Goal: Check status: Check status

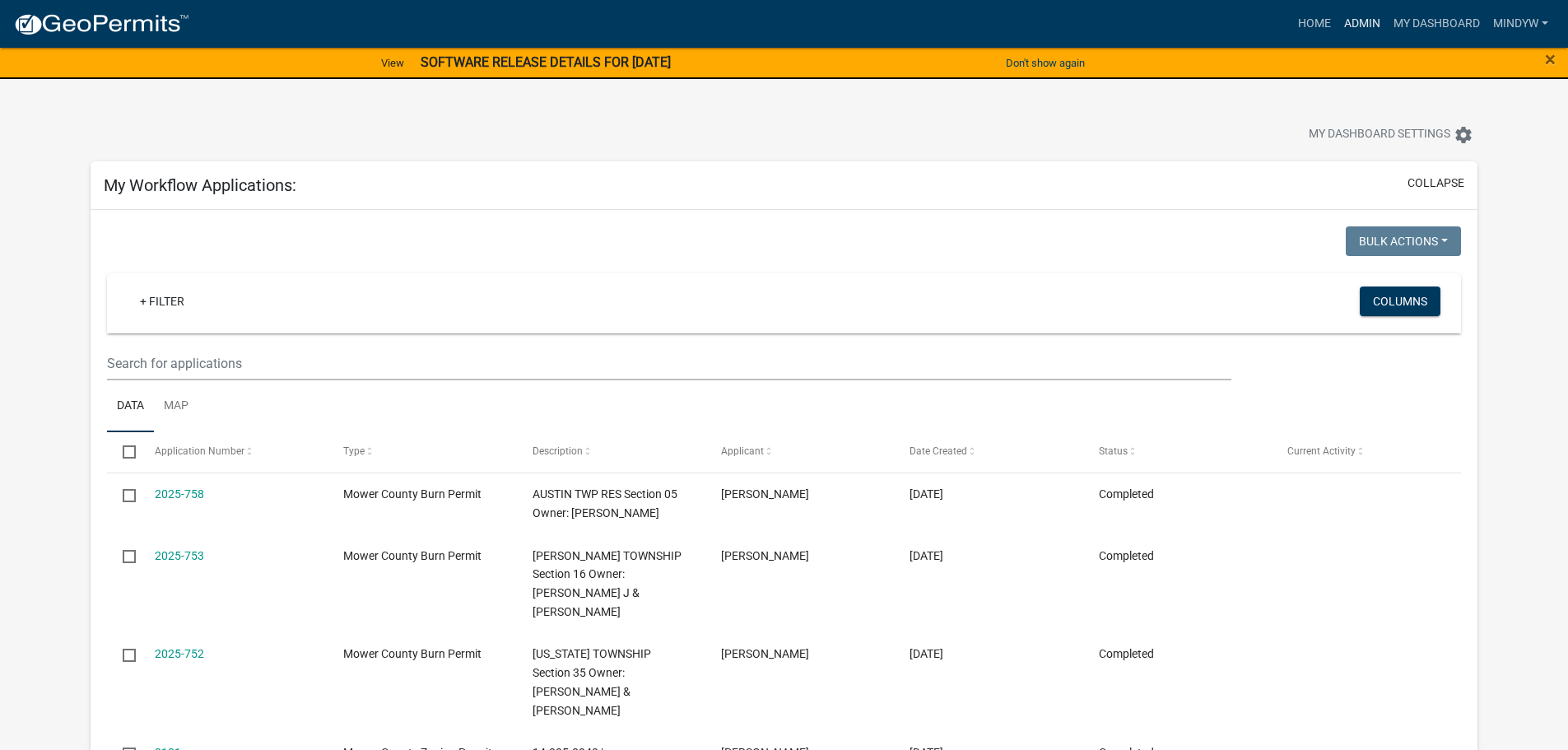
click at [1361, 27] on link "Admin" at bounding box center [1363, 24] width 49 height 32
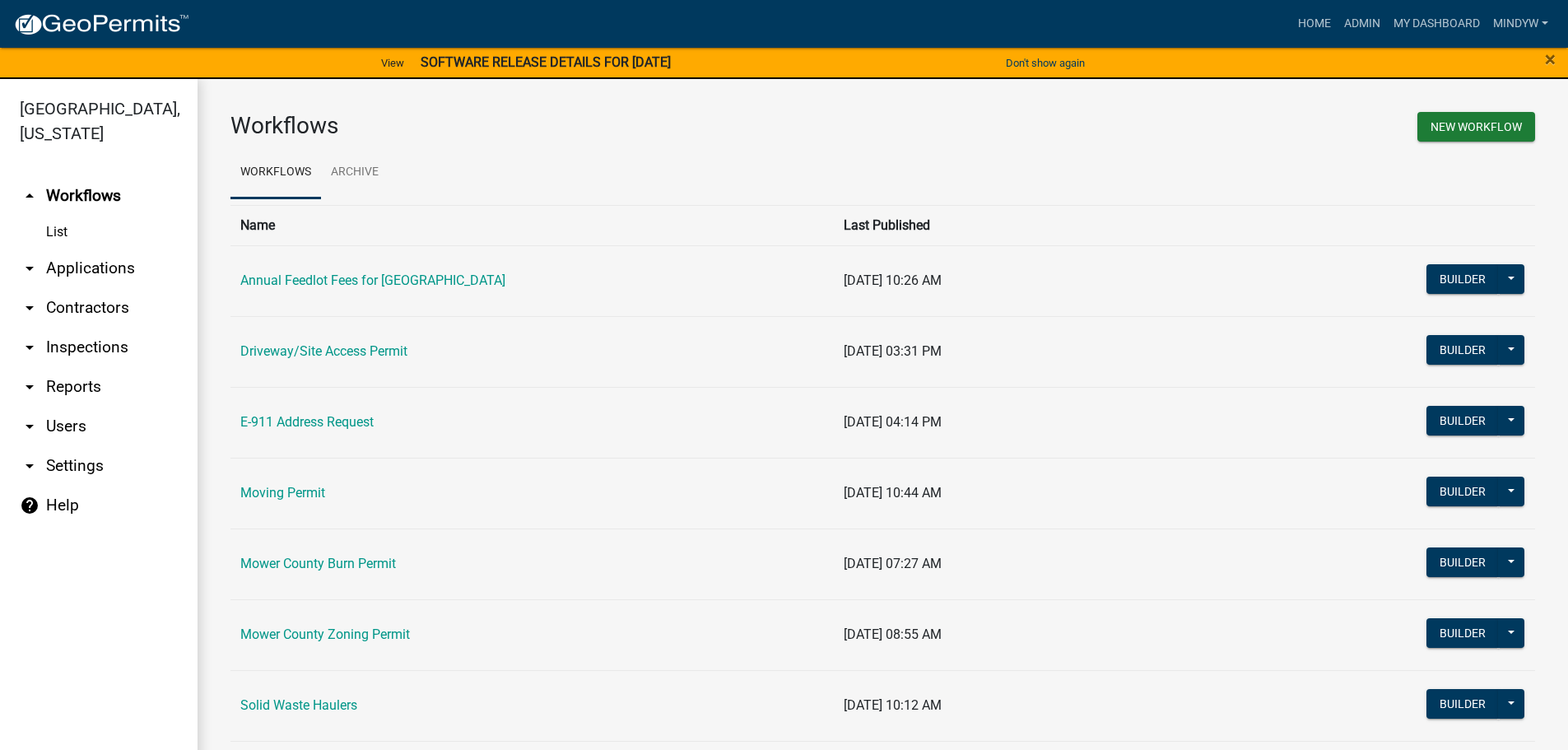
click at [331, 643] on td "Mower County Zoning Permit" at bounding box center [532, 635] width 603 height 71
click at [334, 638] on link "Mower County Zoning Permit" at bounding box center [325, 635] width 169 height 16
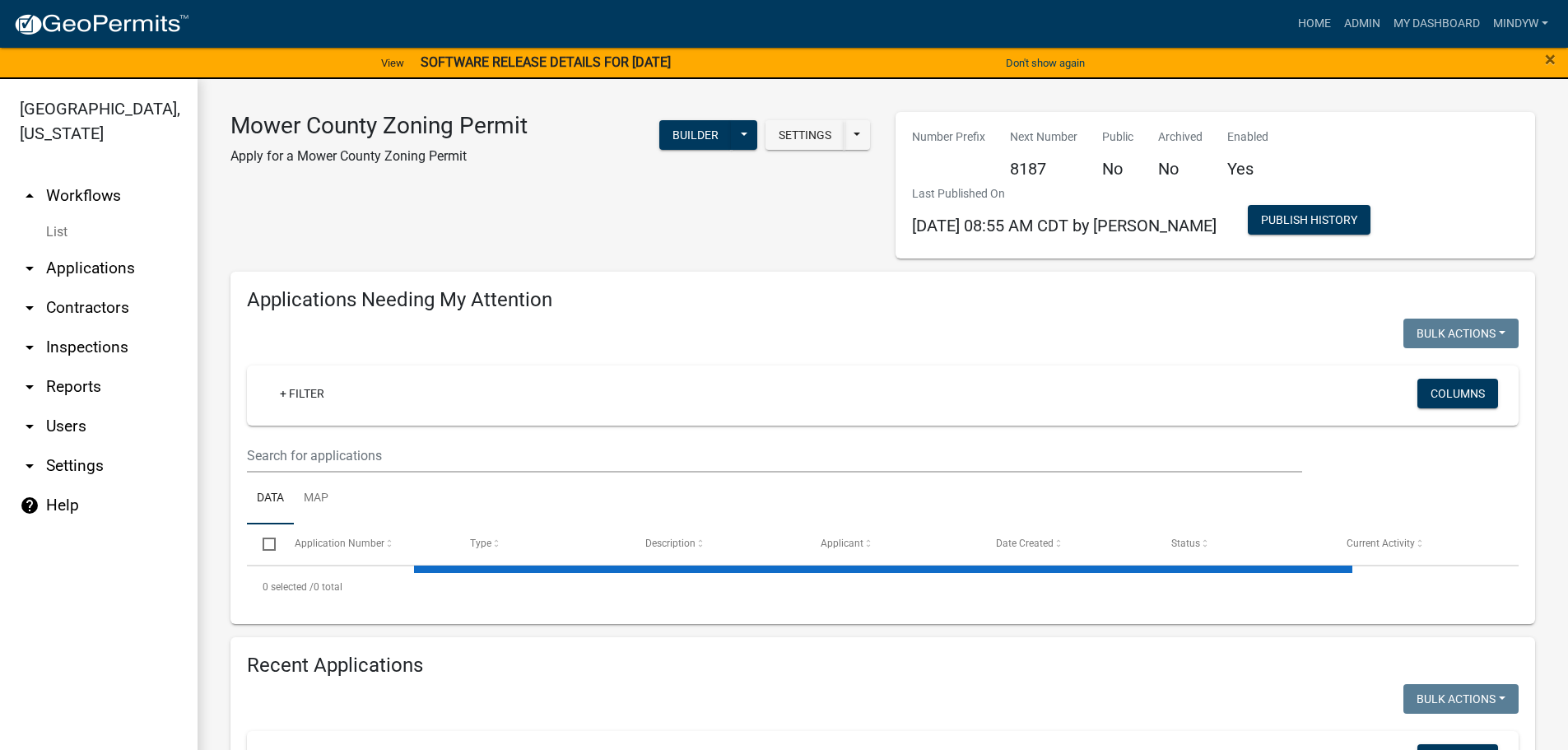
select select "1: 25"
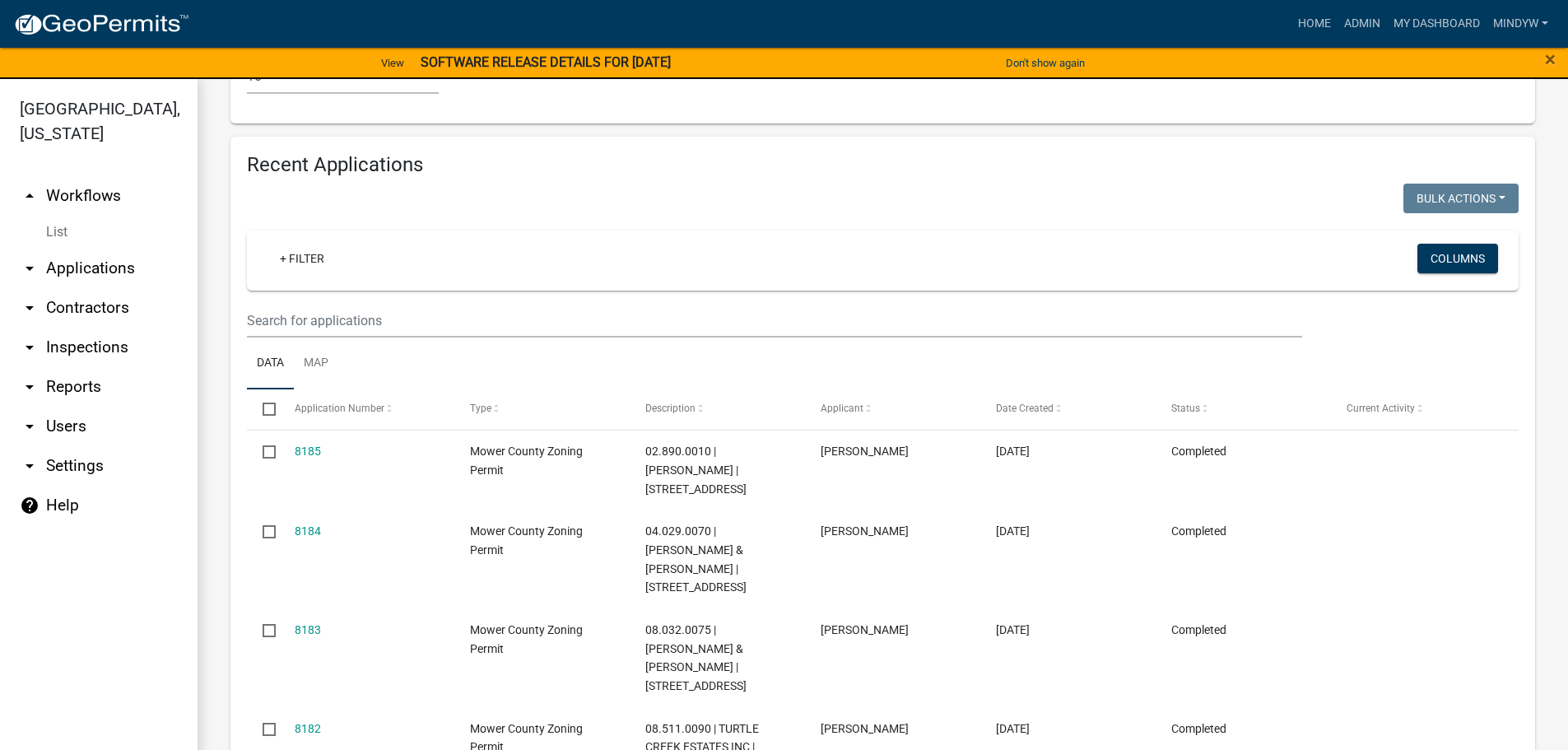
scroll to position [1482, 0]
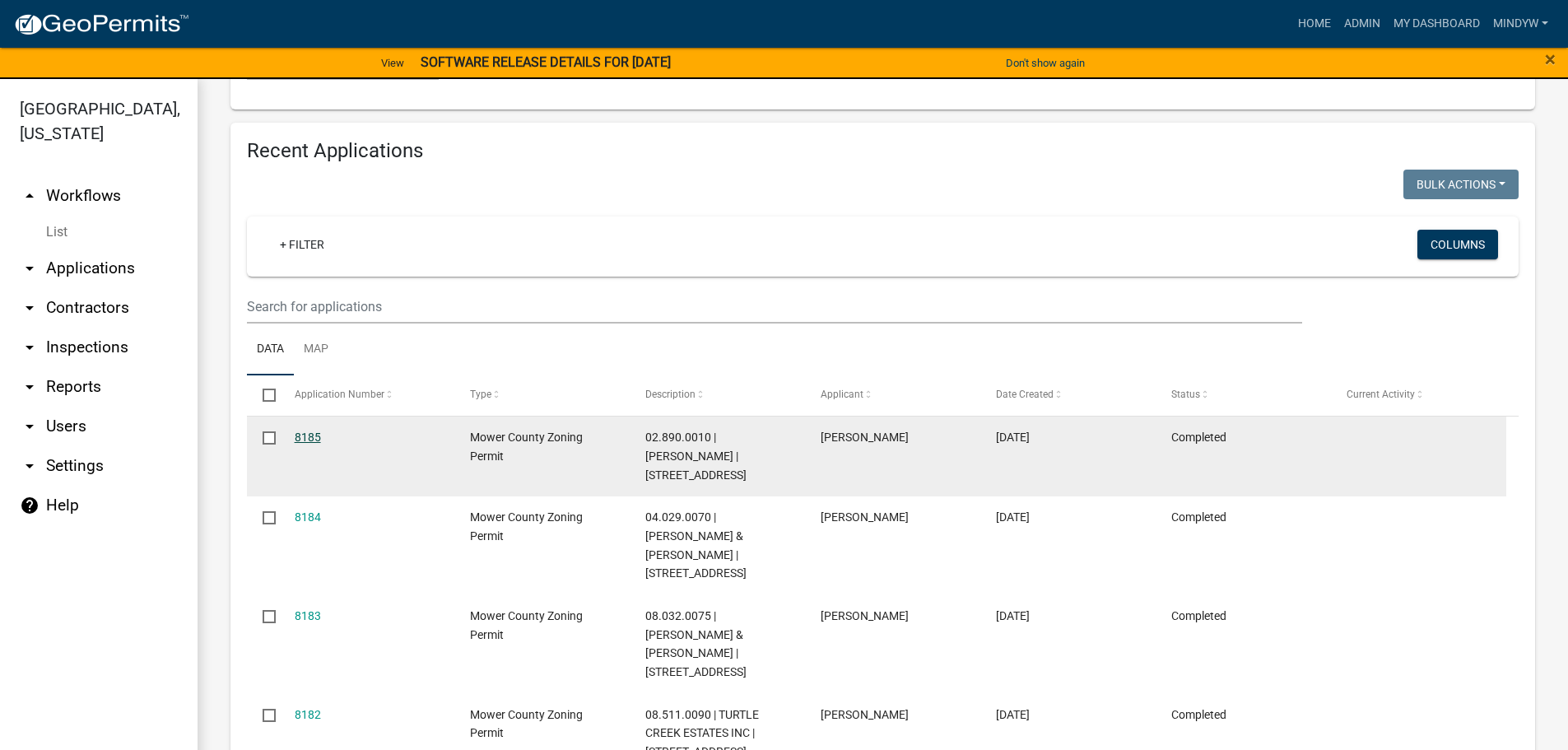
click at [307, 430] on link "8185" at bounding box center [308, 436] width 26 height 13
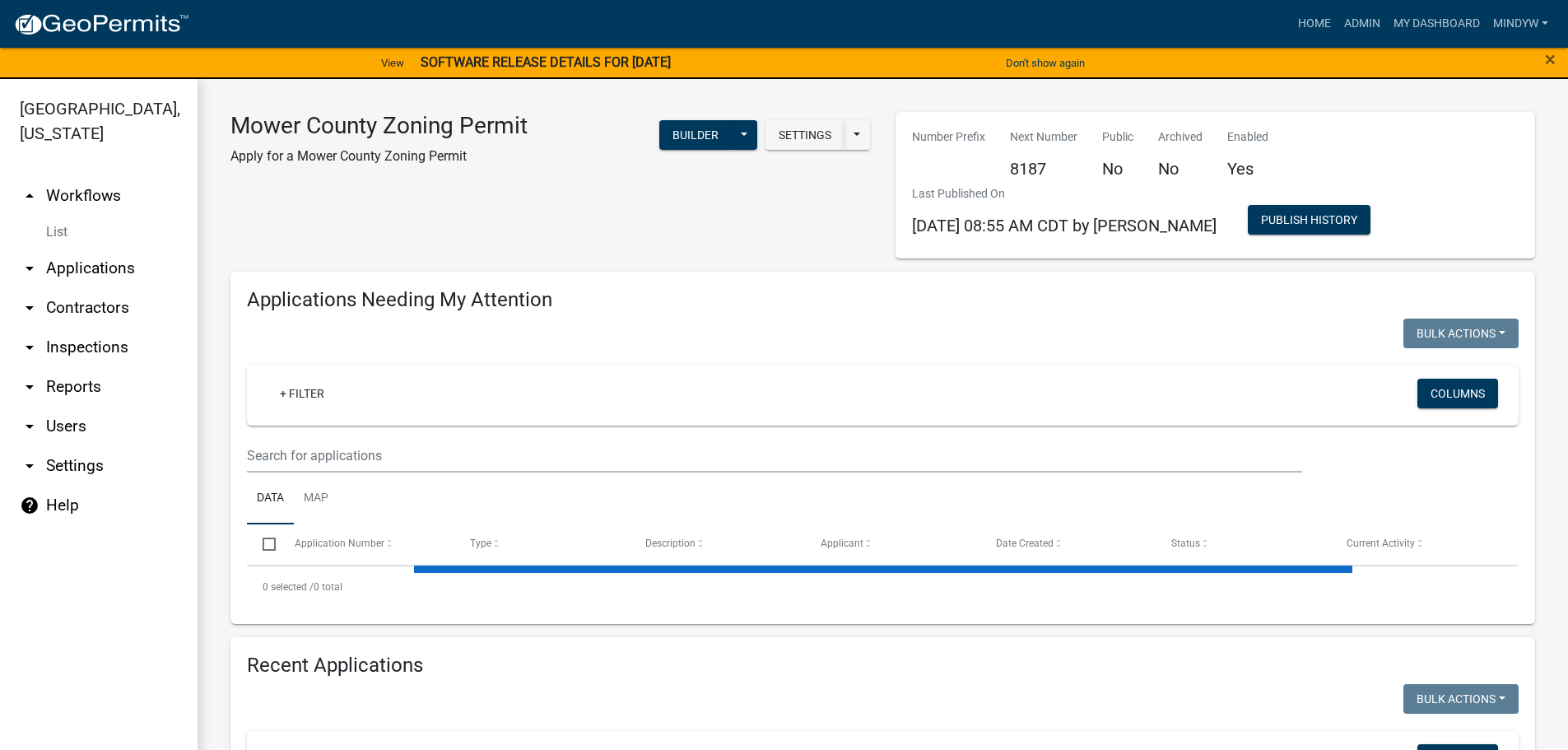
select select "1: 25"
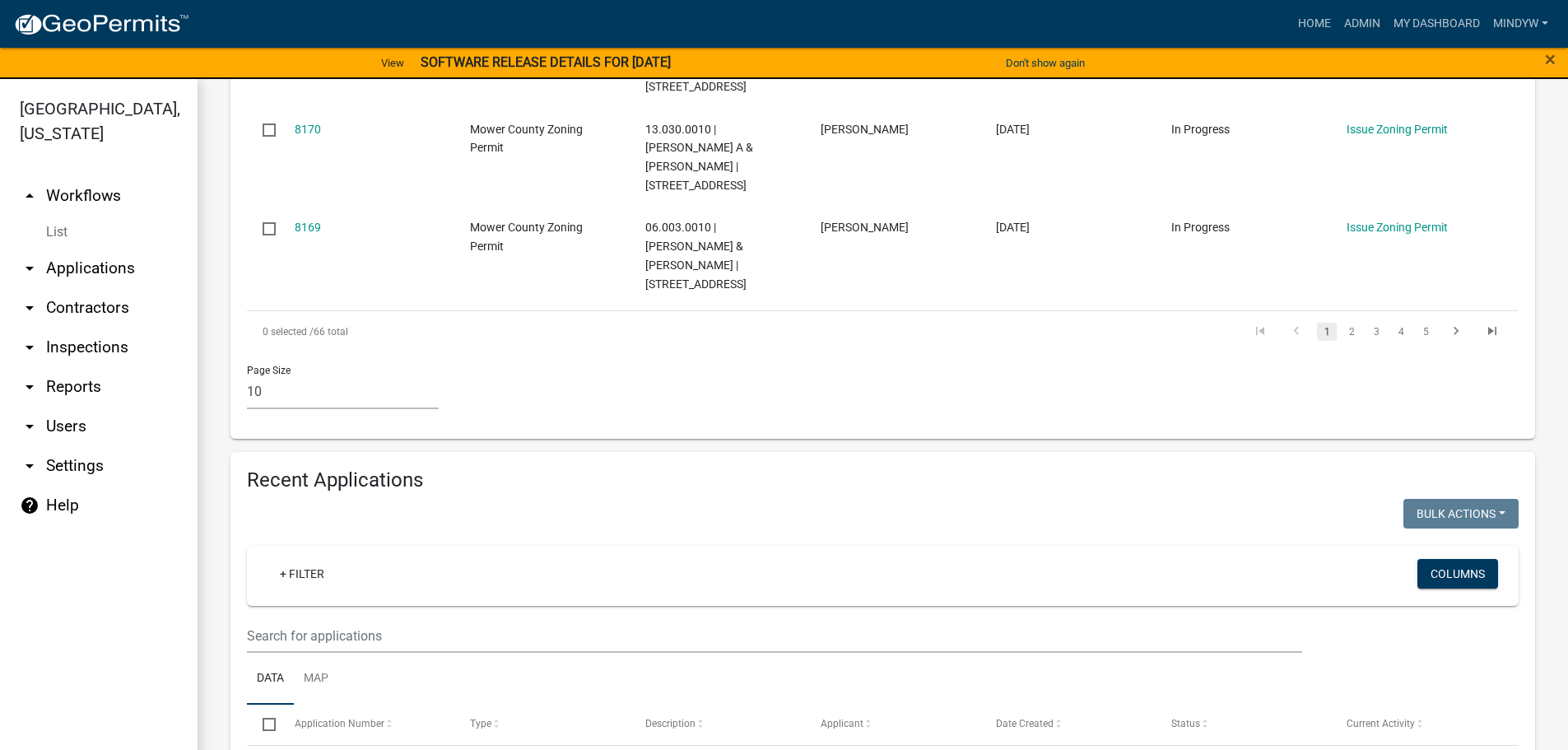
scroll to position [1482, 0]
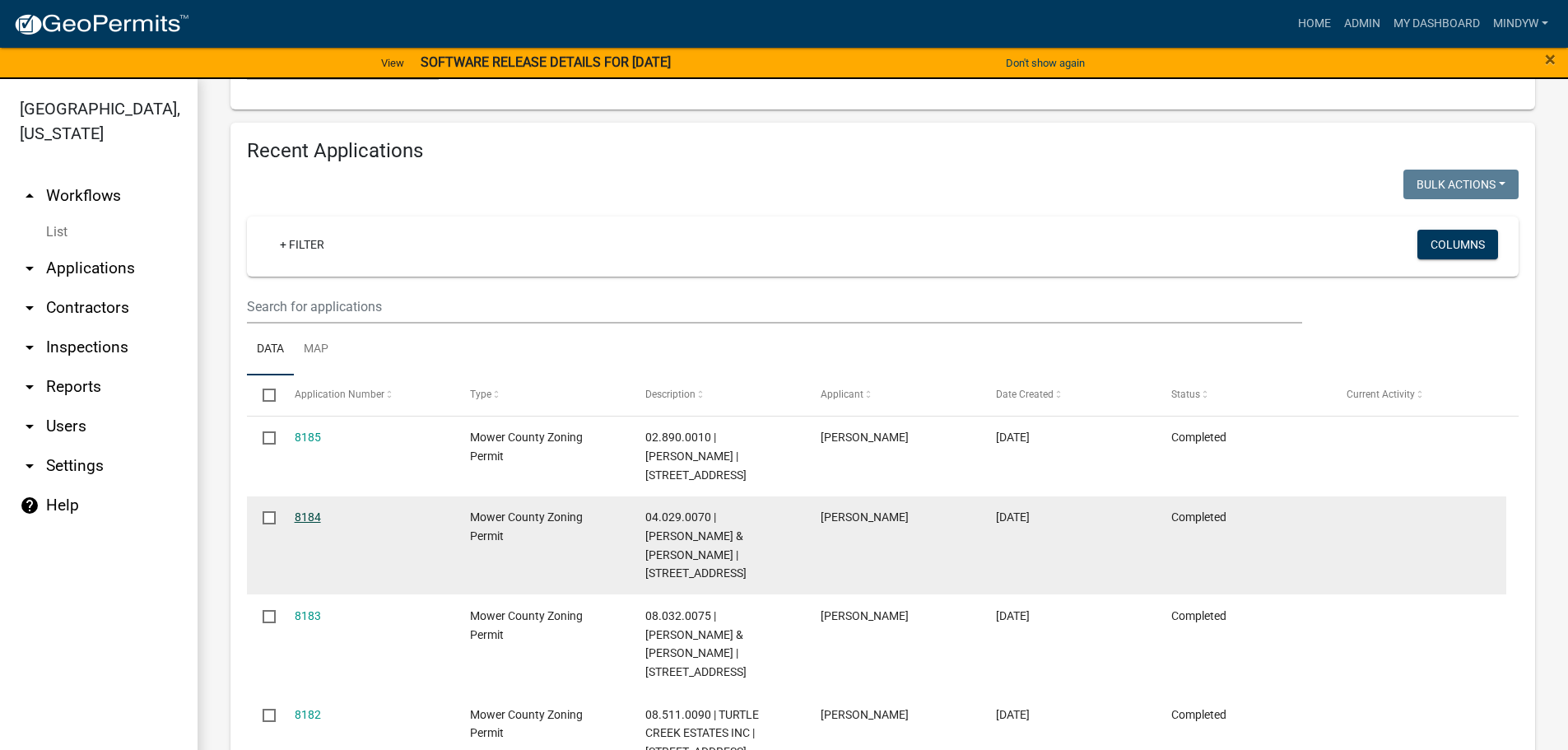
click at [308, 510] on link "8184" at bounding box center [308, 516] width 26 height 13
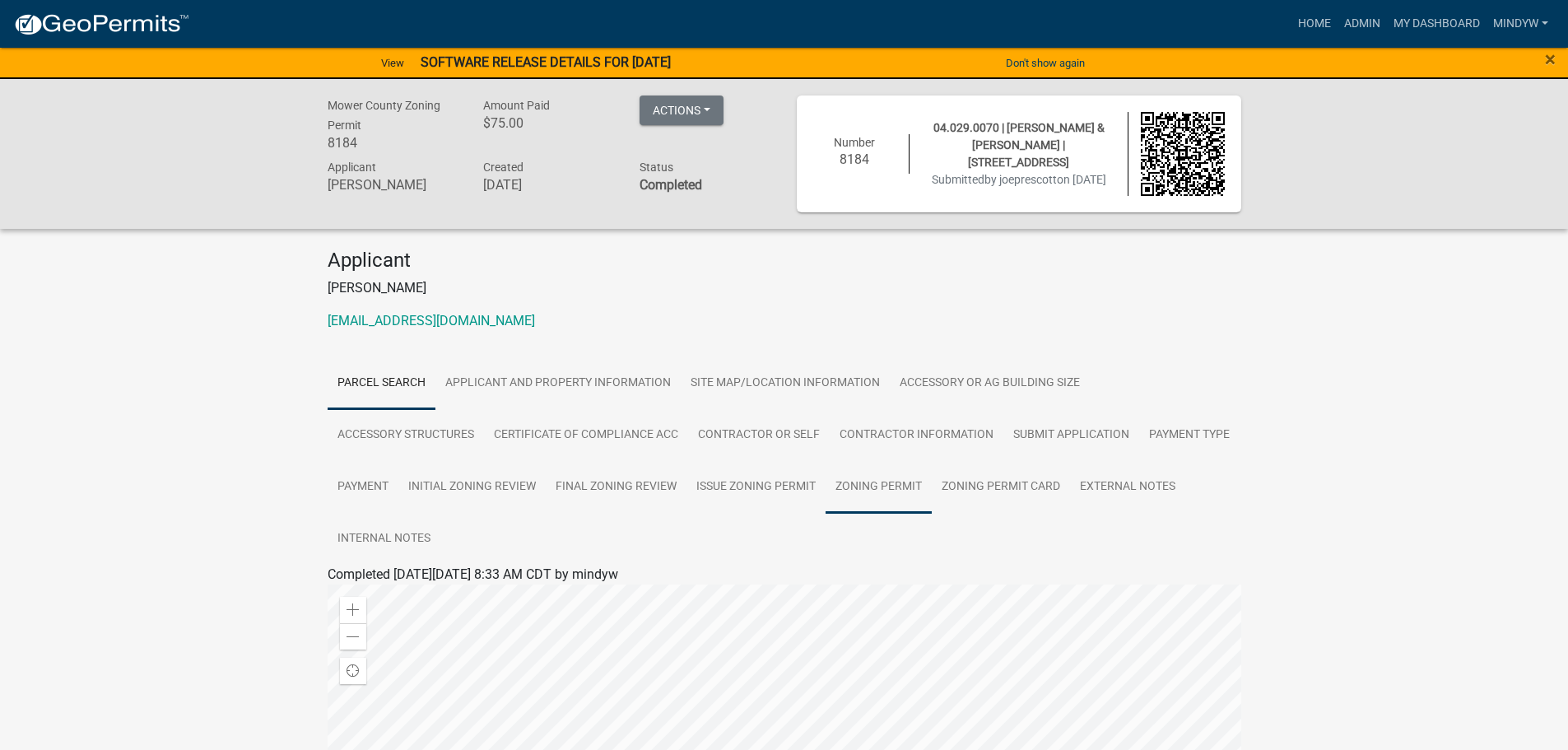
click at [886, 492] on link "Zoning Permit" at bounding box center [878, 487] width 106 height 53
click at [402, 595] on link "Zoning Permit" at bounding box center [375, 595] width 83 height 16
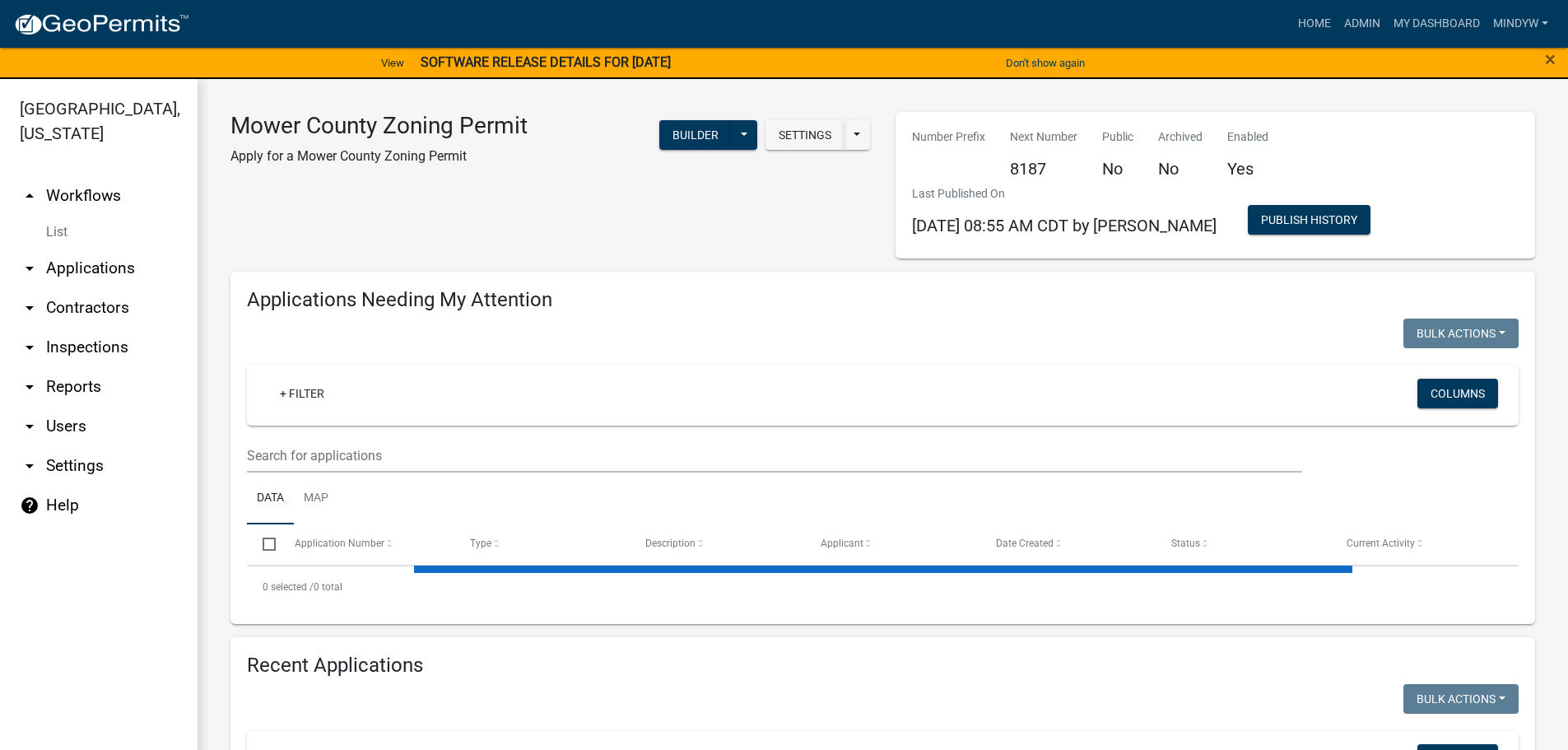
select select "1: 25"
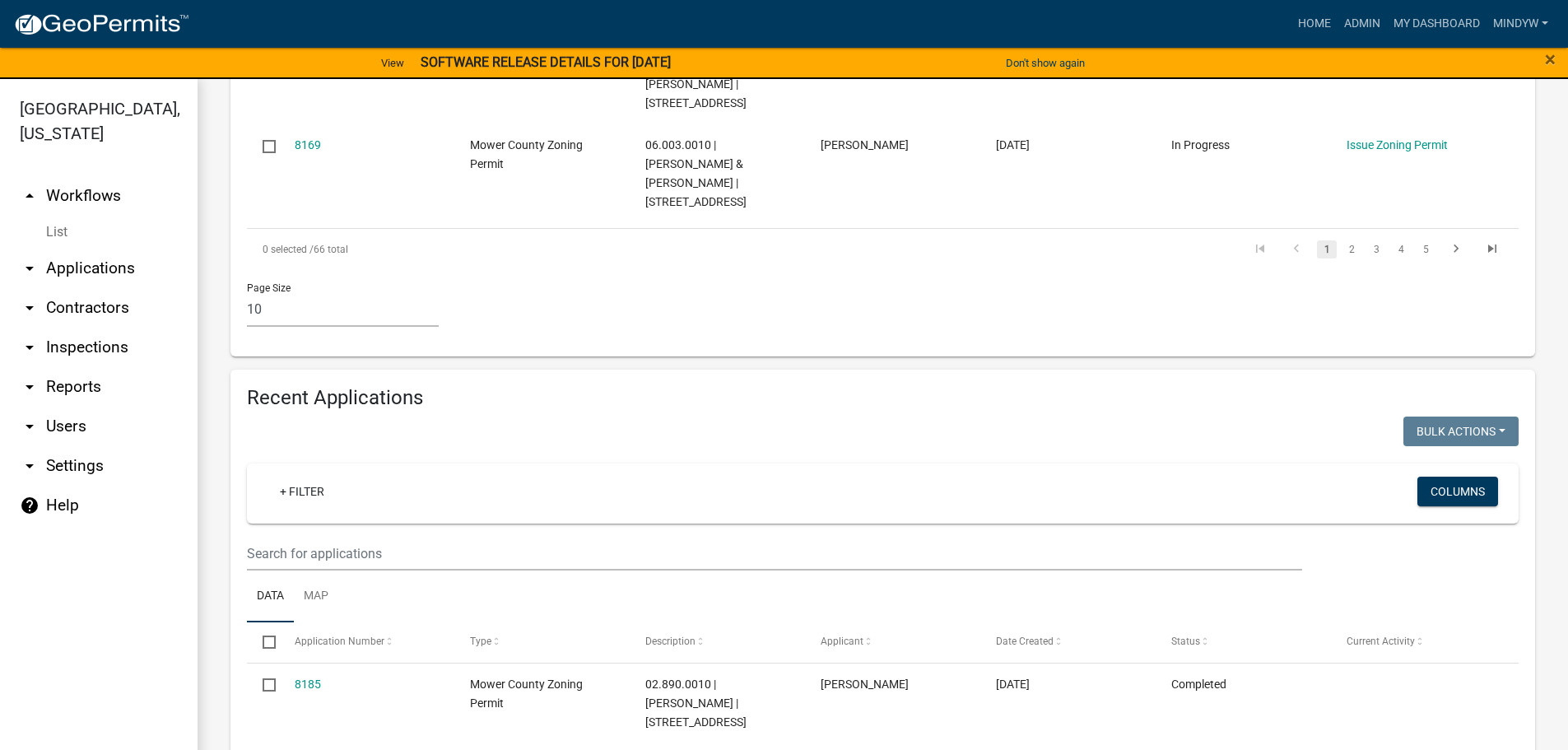
scroll to position [1647, 0]
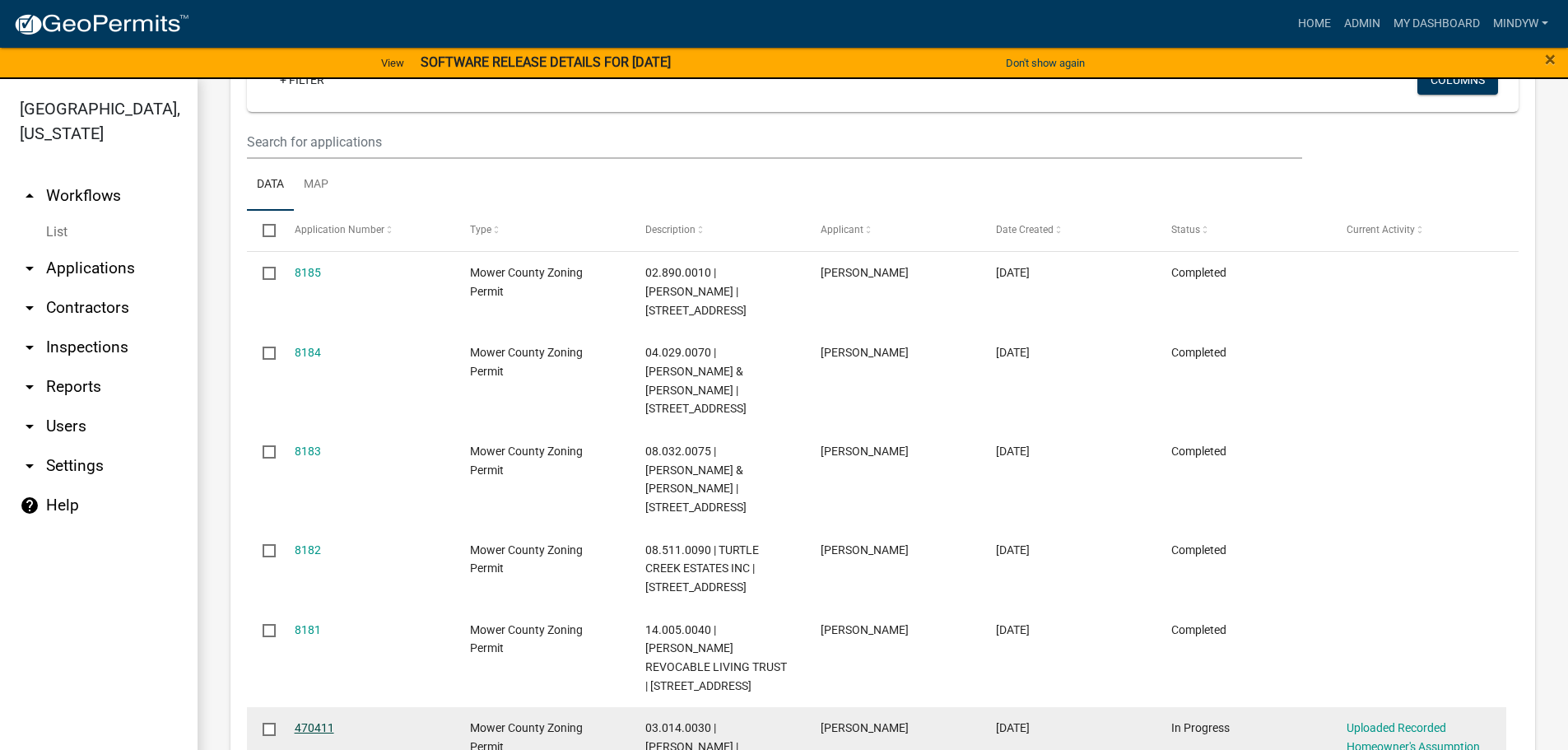
click at [325, 721] on link "470411" at bounding box center [314, 727] width 40 height 13
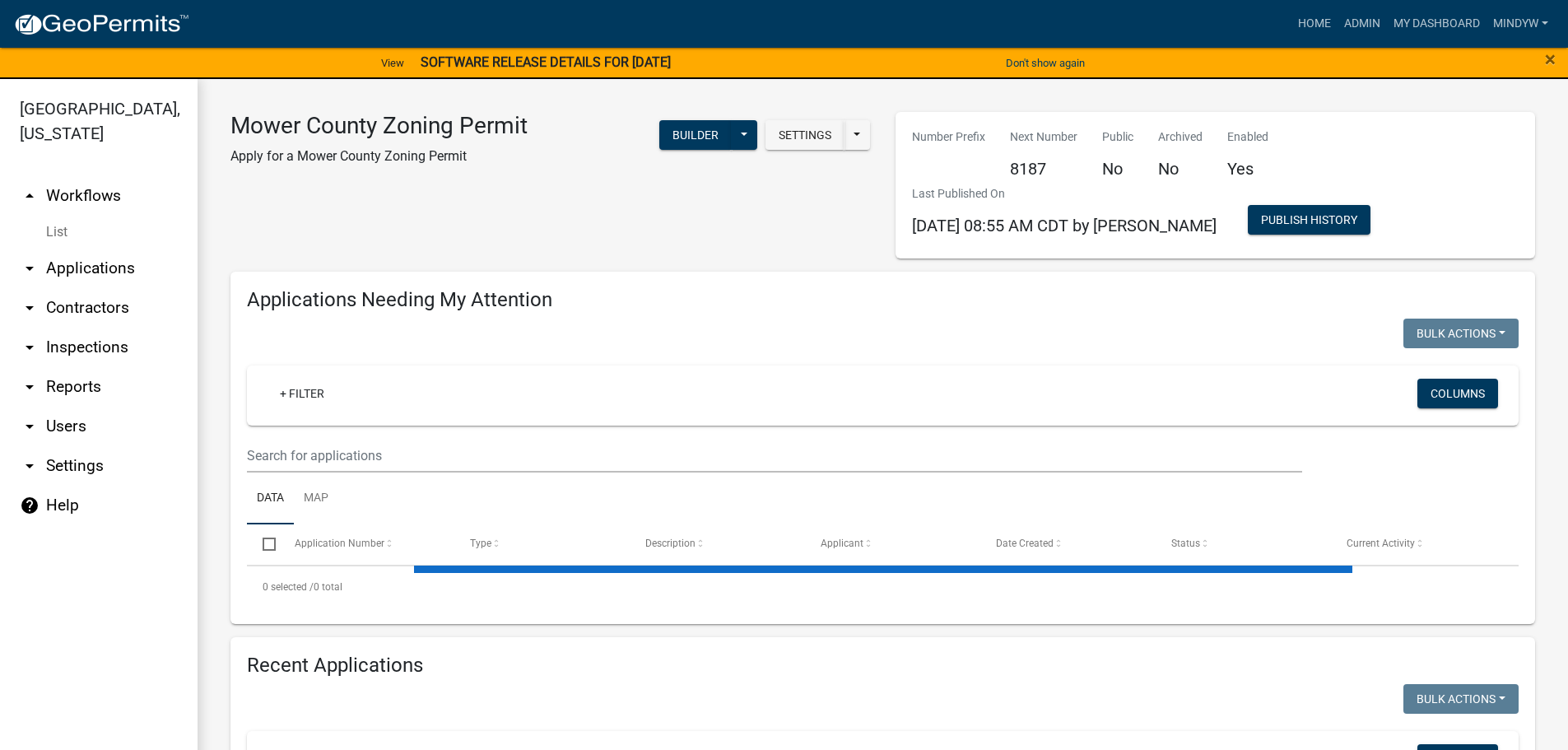
select select "1: 25"
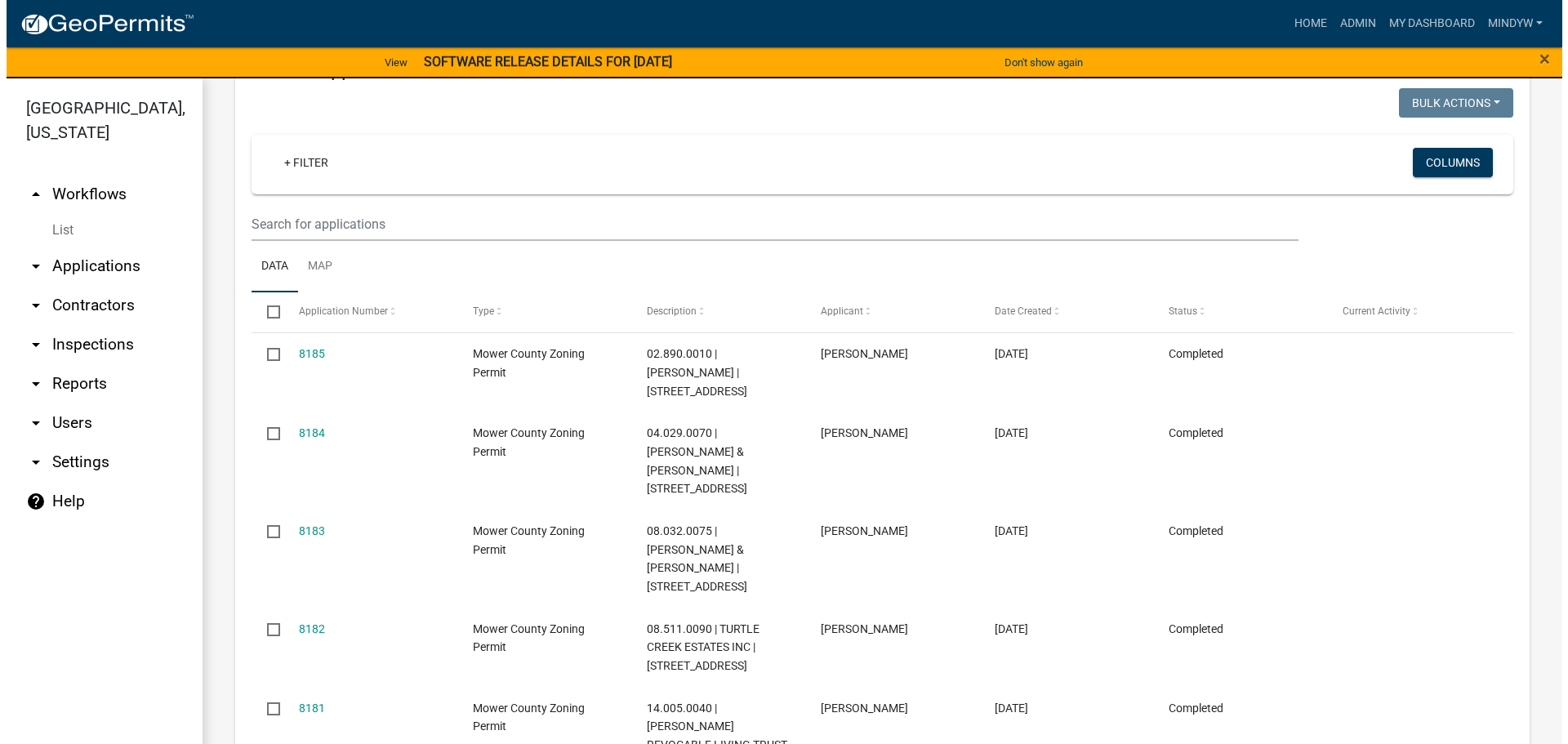
scroll to position [1552, 0]
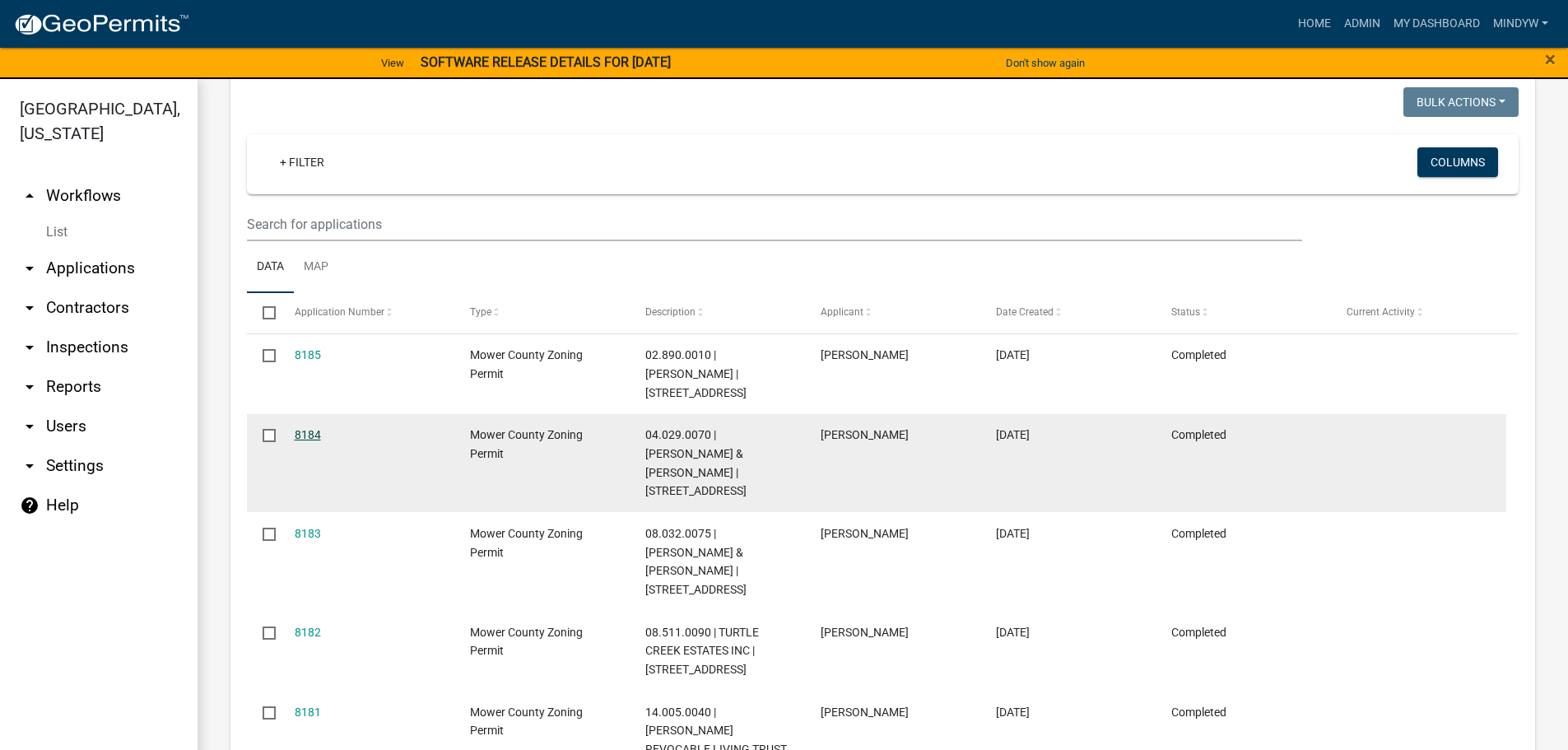
click at [295, 429] on link "8184" at bounding box center [308, 435] width 26 height 13
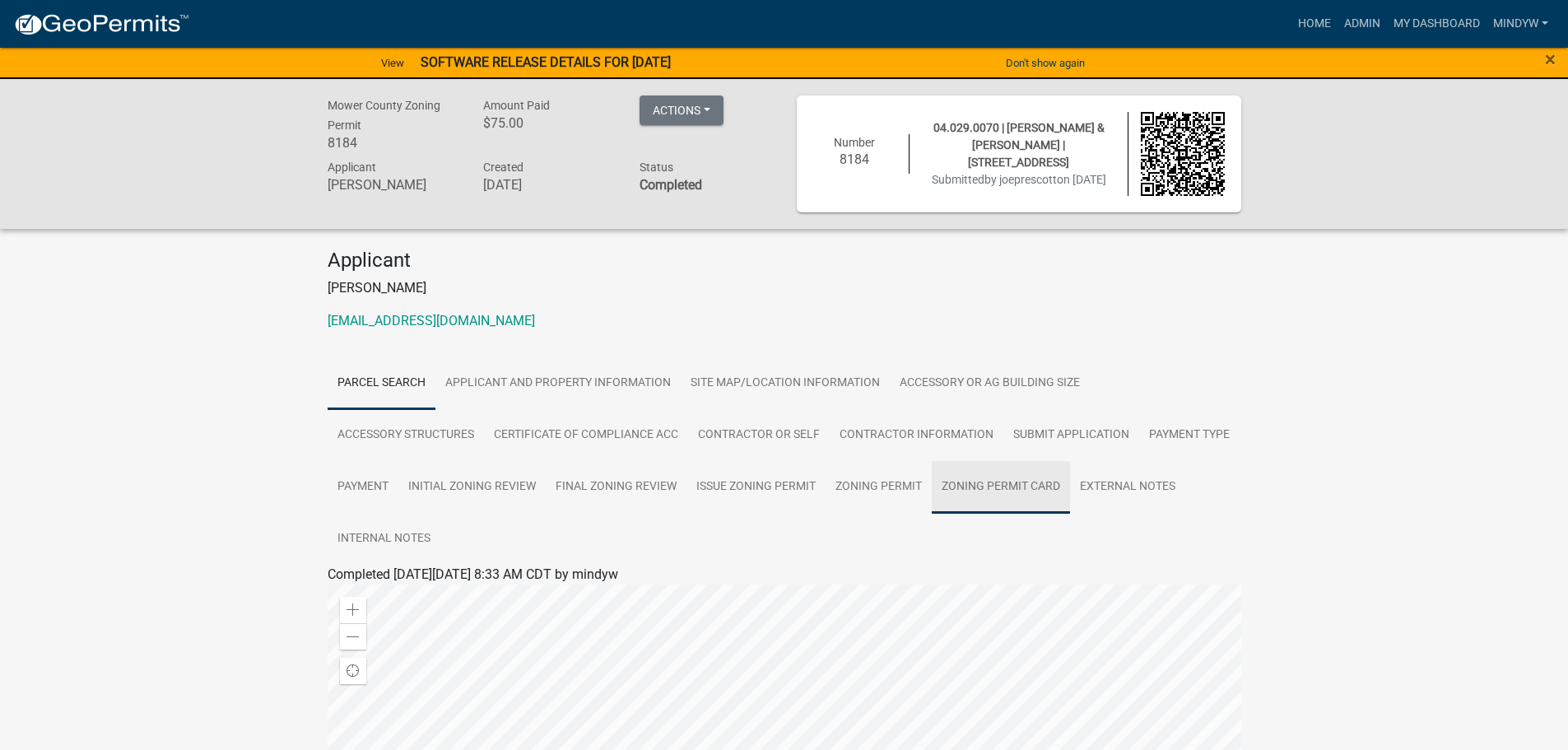
click at [983, 488] on link "Zoning Permit Card" at bounding box center [1001, 487] width 139 height 53
click at [379, 595] on link "Zoning Permit Card" at bounding box center [390, 595] width 112 height 16
